Goal: Task Accomplishment & Management: Manage account settings

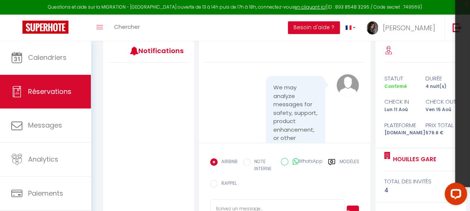
scroll to position [4893, 0]
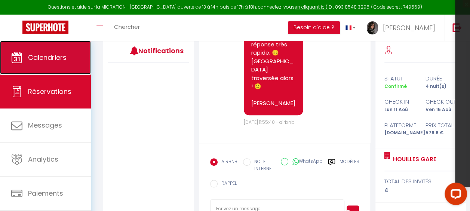
click at [66, 67] on link "Calendriers" at bounding box center [45, 58] width 91 height 34
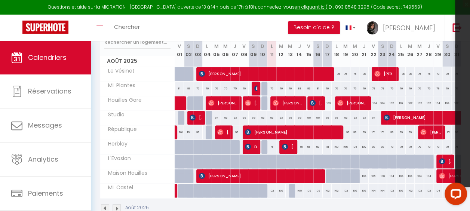
scroll to position [137, 0]
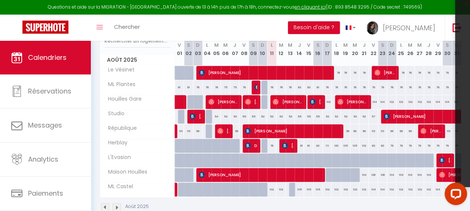
click at [108, 206] on img at bounding box center [105, 207] width 8 height 8
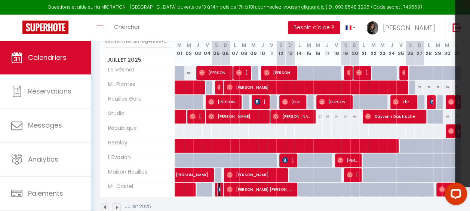
click at [218, 187] on img at bounding box center [220, 189] width 6 height 6
select select "OK"
select select "0"
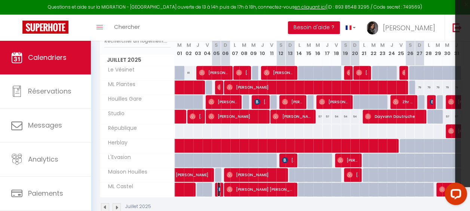
select select "1"
select select
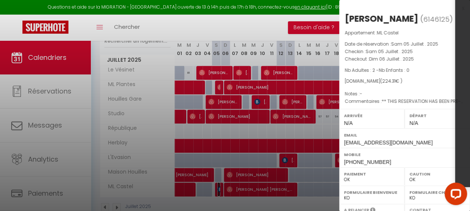
select select "36446"
click at [249, 188] on div at bounding box center [235, 105] width 470 height 211
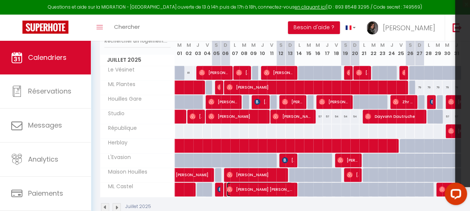
click at [249, 188] on span "[PERSON_NAME] [PERSON_NAME]" at bounding box center [260, 189] width 66 height 14
select select
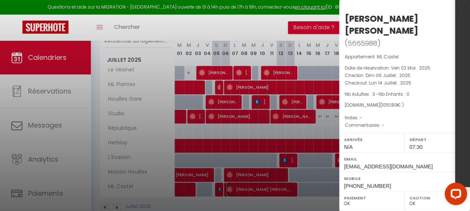
scroll to position [157, 0]
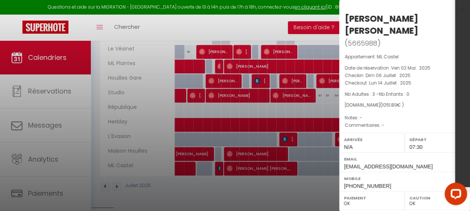
click at [416, 122] on p "Notes : -" at bounding box center [405, 117] width 120 height 7
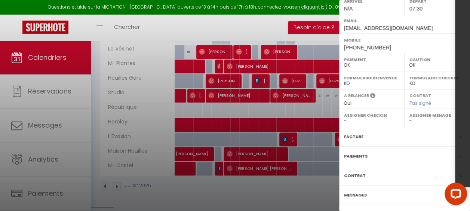
scroll to position [172, 0]
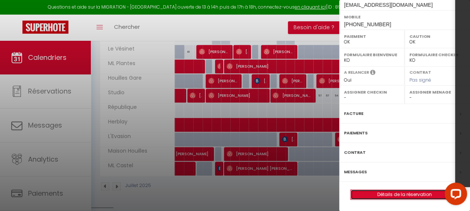
click at [394, 190] on link "Détails de la réservation" at bounding box center [405, 195] width 108 height 10
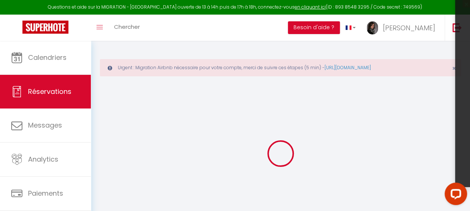
type input "[PERSON_NAME]"
type input "[PERSON_NAME] [PERSON_NAME]"
type input "[EMAIL_ADDRESS][DOMAIN_NAME]"
type input "[PHONE_NUMBER]"
select select
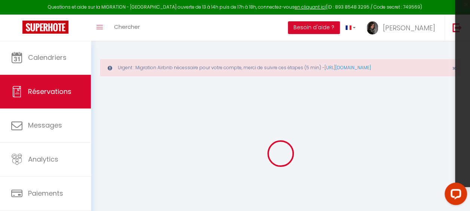
type input "32.92"
select select "67161"
select select "1"
select select
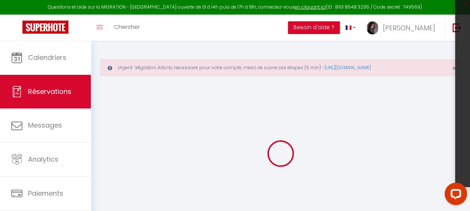
type input "3"
select select "12"
select select
type input "845.5"
checkbox input "false"
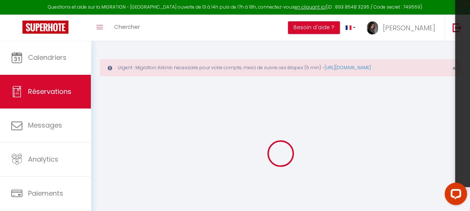
type input "0"
select select "1"
type input "69"
type input "0"
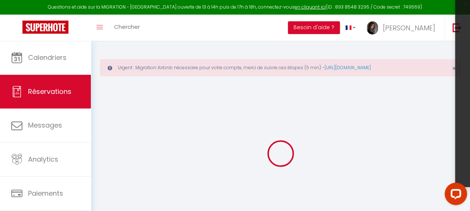
select select
select select "15"
checkbox input "false"
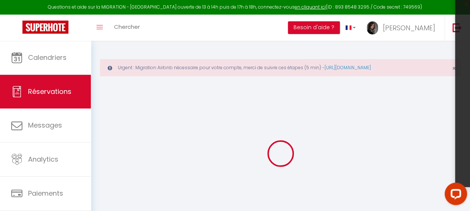
select select
checkbox input "false"
select select
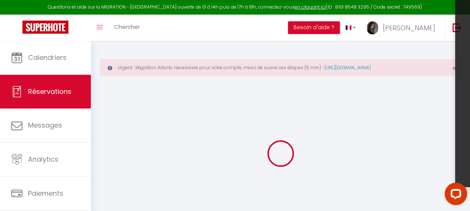
select select
checkbox input "false"
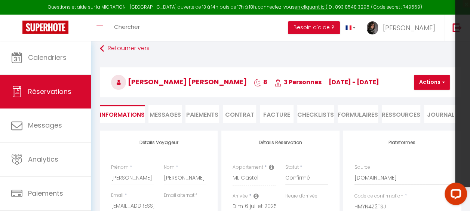
scroll to position [37, 0]
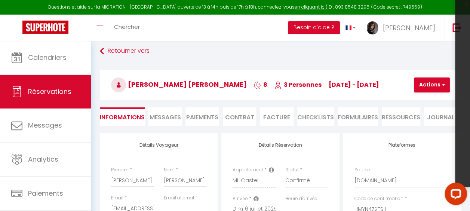
select select
type input "69"
type input "137.39"
select select
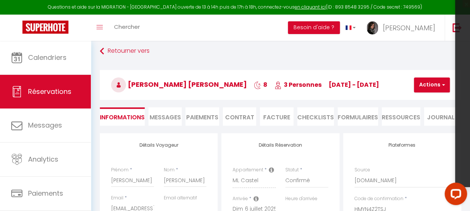
checkbox input "false"
select select
checkbox input "false"
select select
select select "07:30"
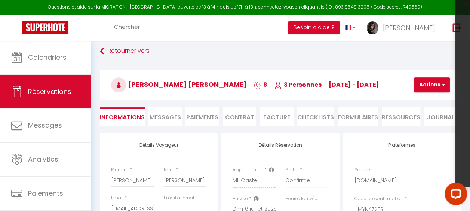
click at [170, 114] on span "Messages" at bounding box center [165, 117] width 31 height 9
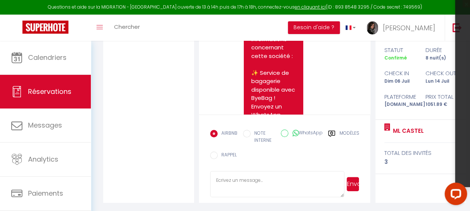
scroll to position [4654, 0]
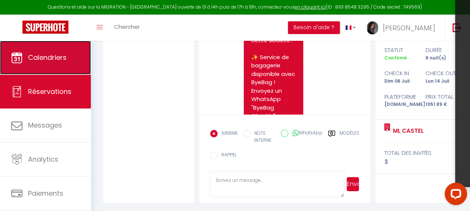
click at [72, 50] on link "Calendriers" at bounding box center [45, 58] width 91 height 34
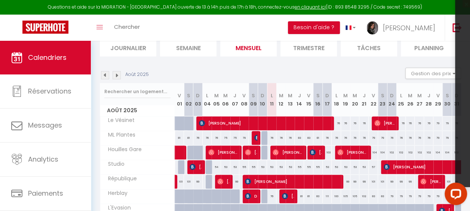
scroll to position [83, 0]
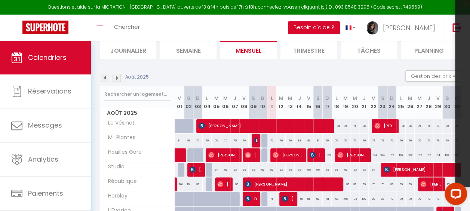
click at [103, 79] on img at bounding box center [105, 78] width 8 height 8
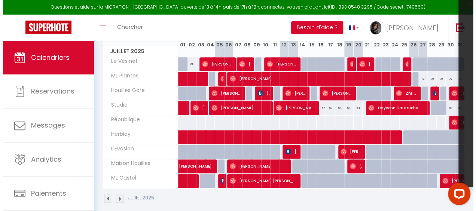
scroll to position [145, 0]
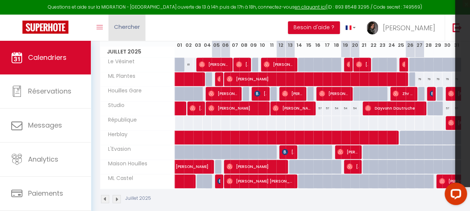
click at [117, 36] on link "Chercher" at bounding box center [126, 28] width 37 height 26
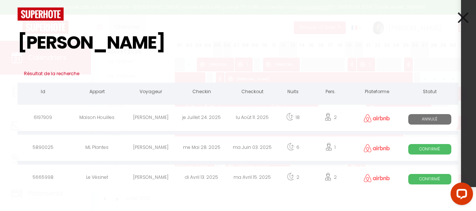
type input "[PERSON_NAME]"
